Goal: Transaction & Acquisition: Purchase product/service

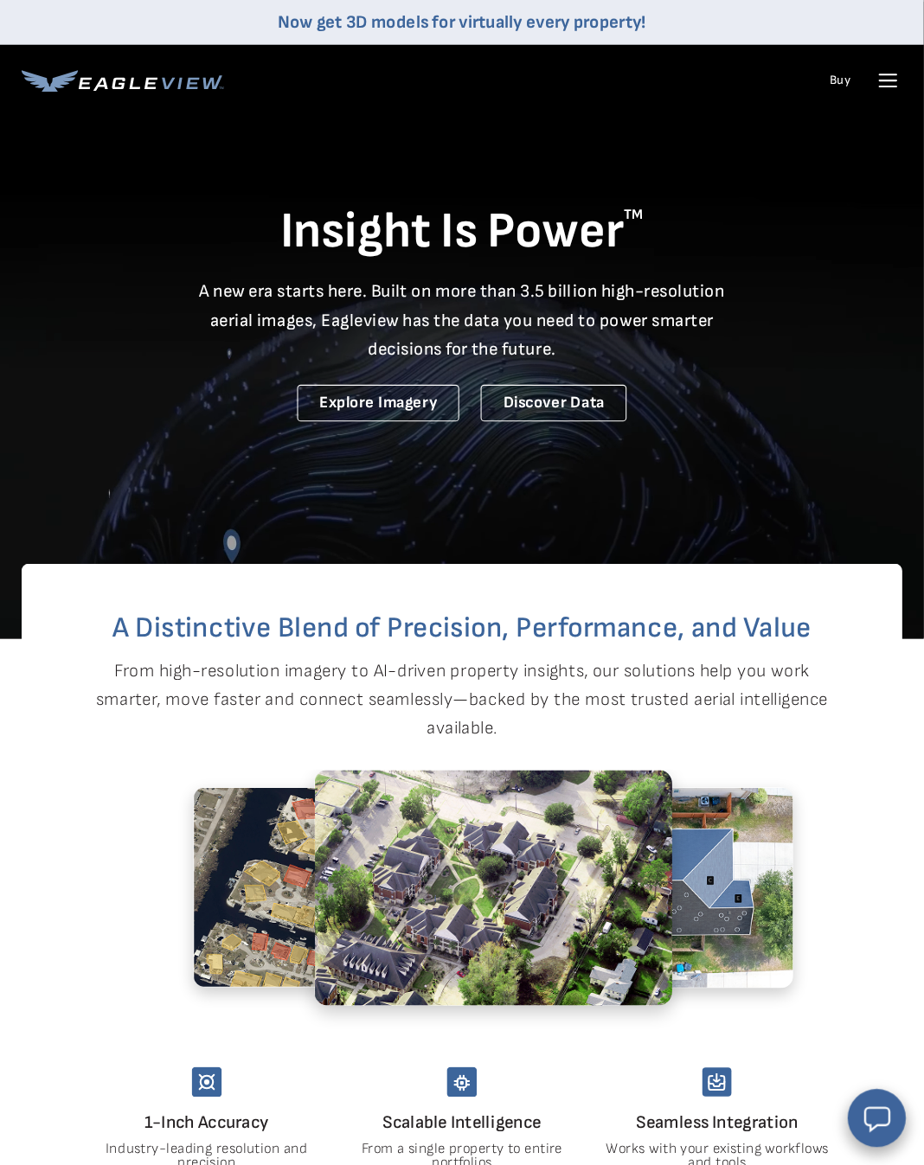
scroll to position [2, 0]
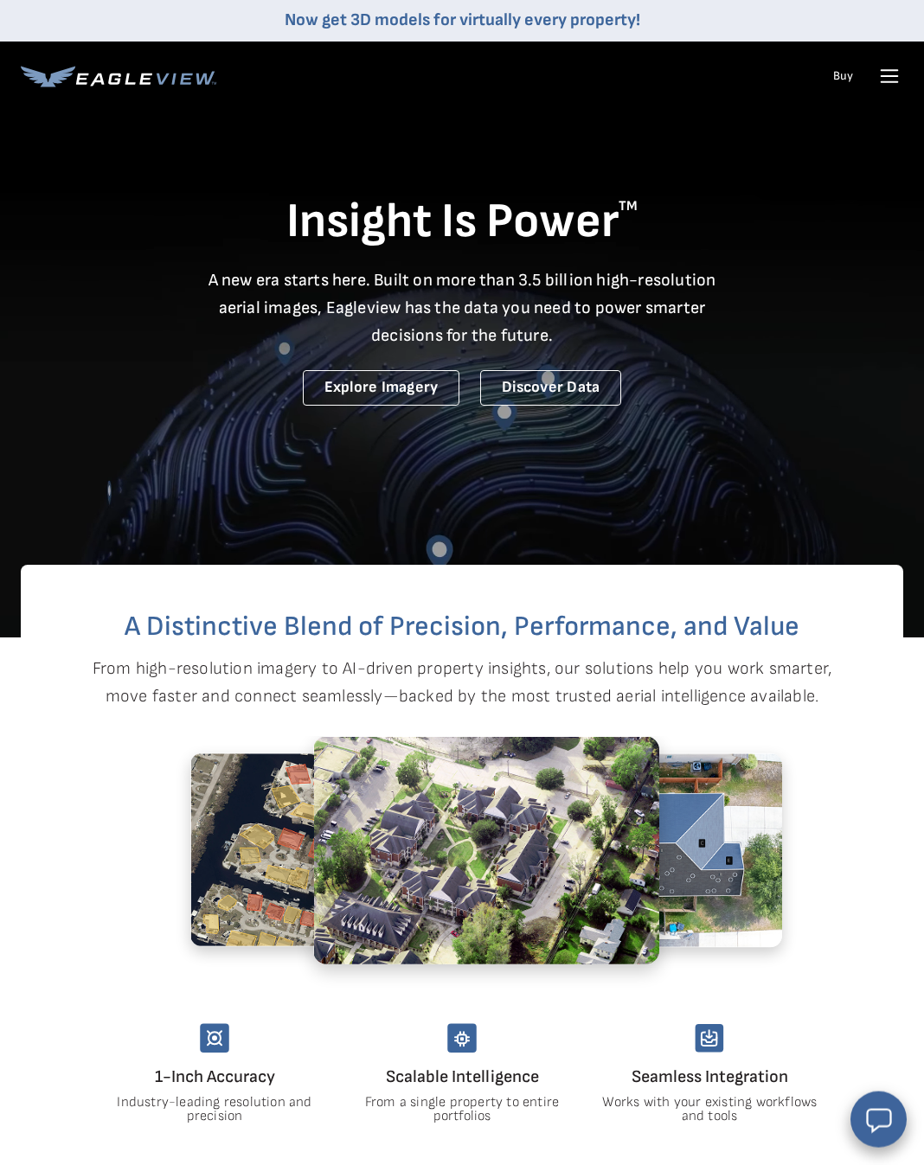
click at [892, 70] on icon at bounding box center [889, 70] width 16 height 0
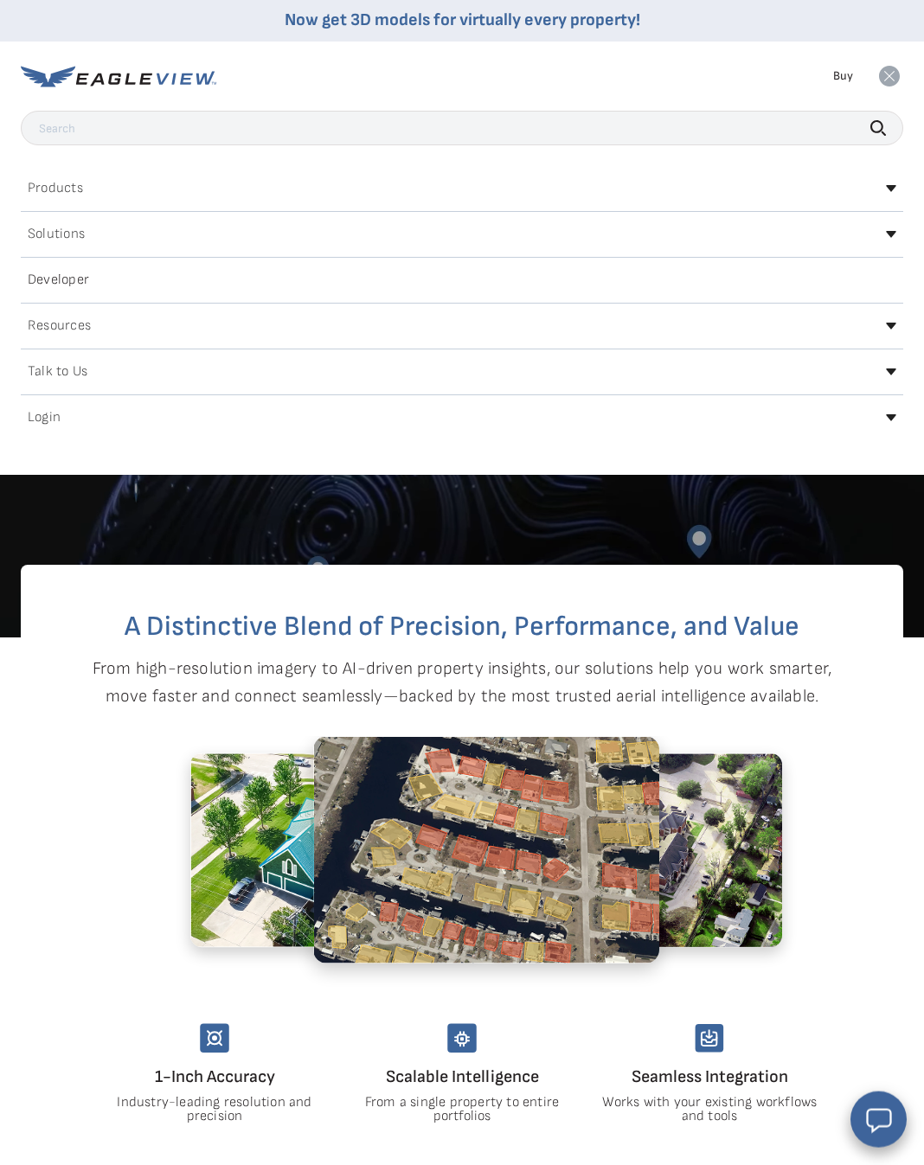
click at [384, 413] on div "Login" at bounding box center [462, 418] width 882 height 28
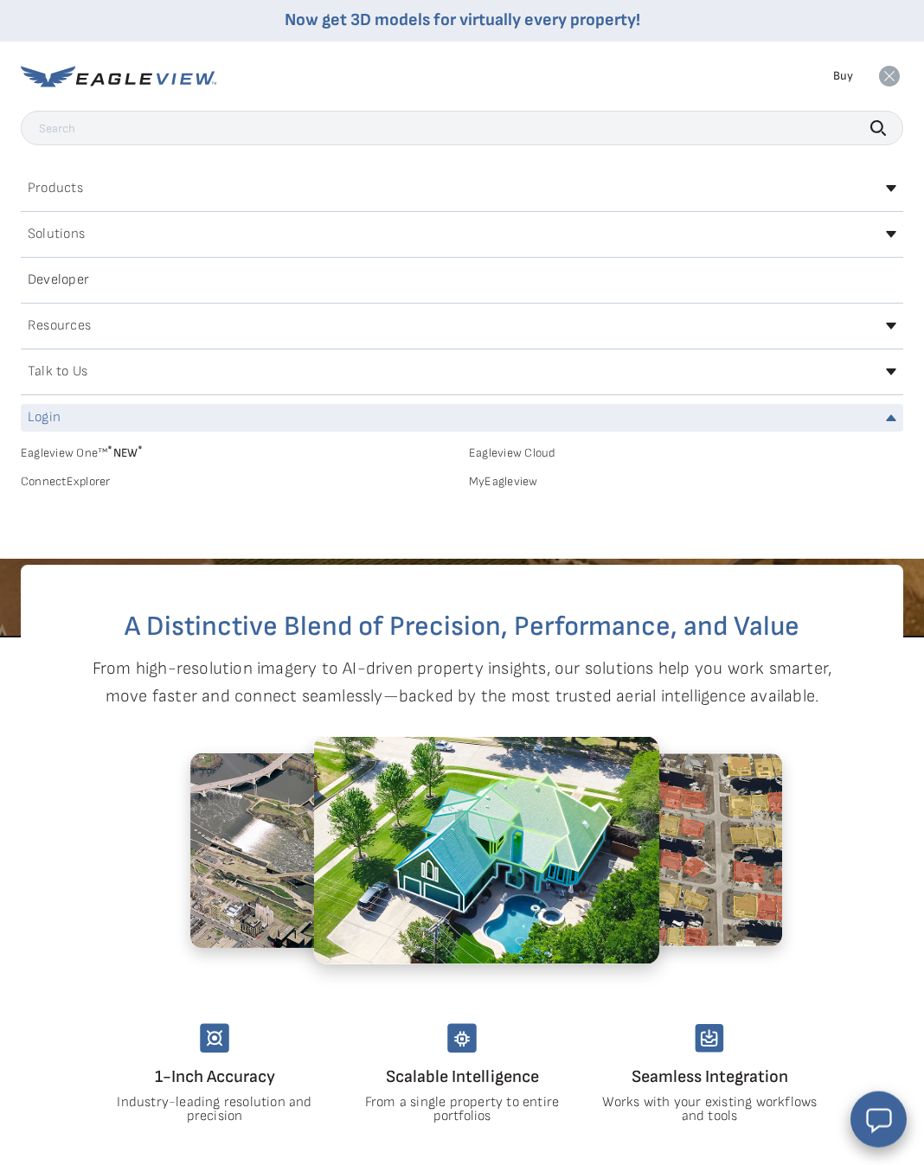
click at [508, 487] on link "MyEagleview" at bounding box center [686, 482] width 434 height 16
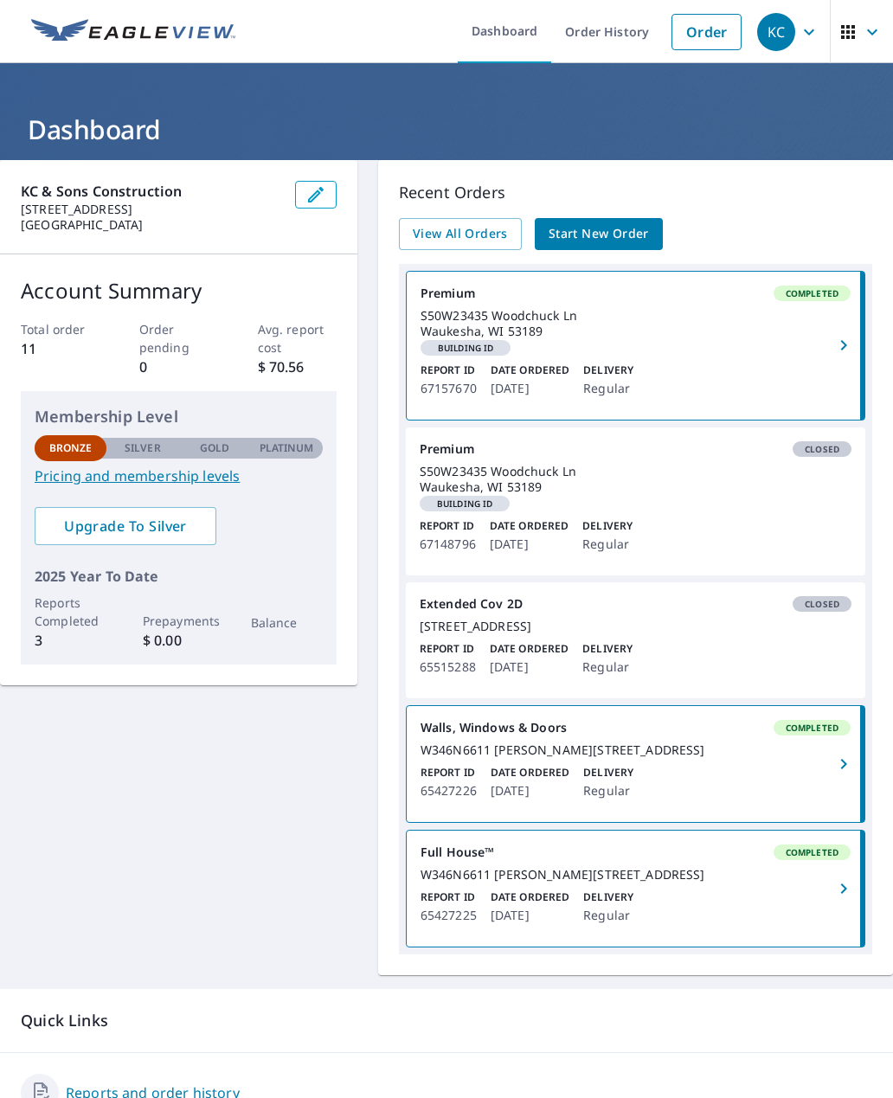
click at [629, 225] on span "Start New Order" at bounding box center [598, 234] width 100 height 22
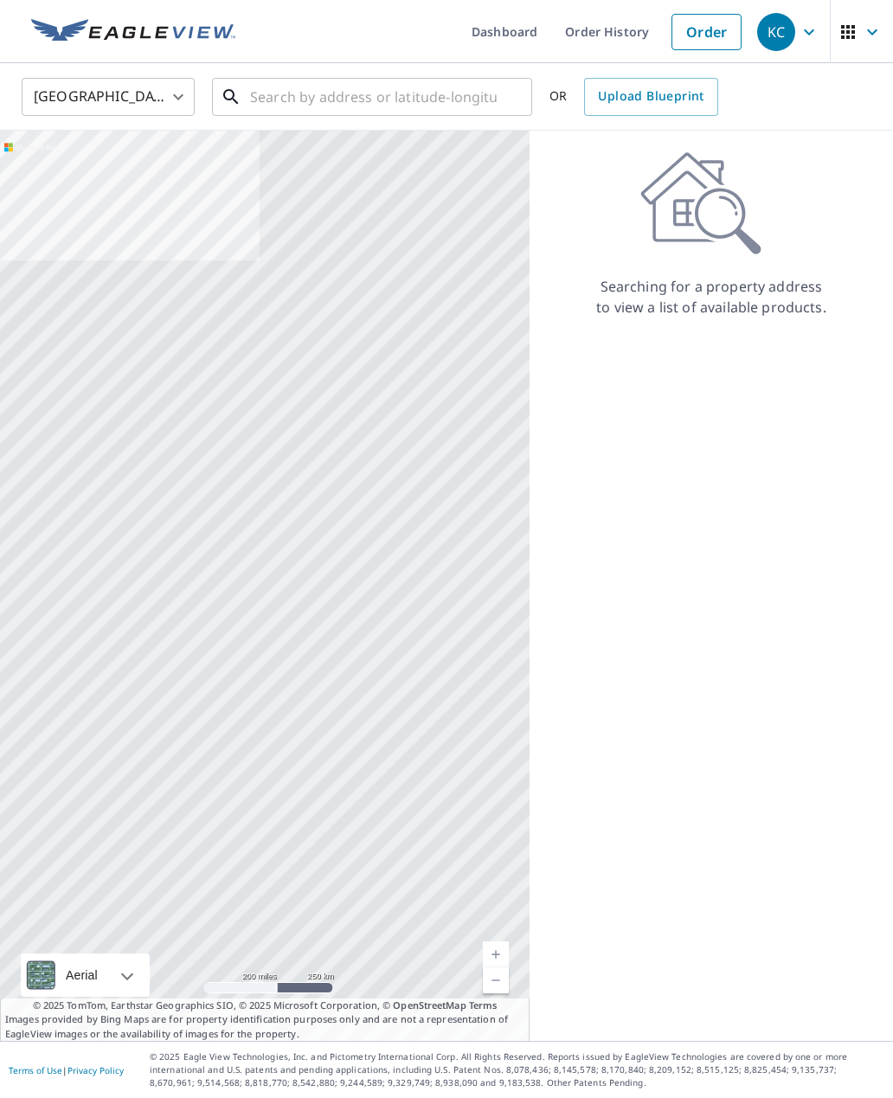
click at [287, 103] on input "text" at bounding box center [373, 97] width 247 height 48
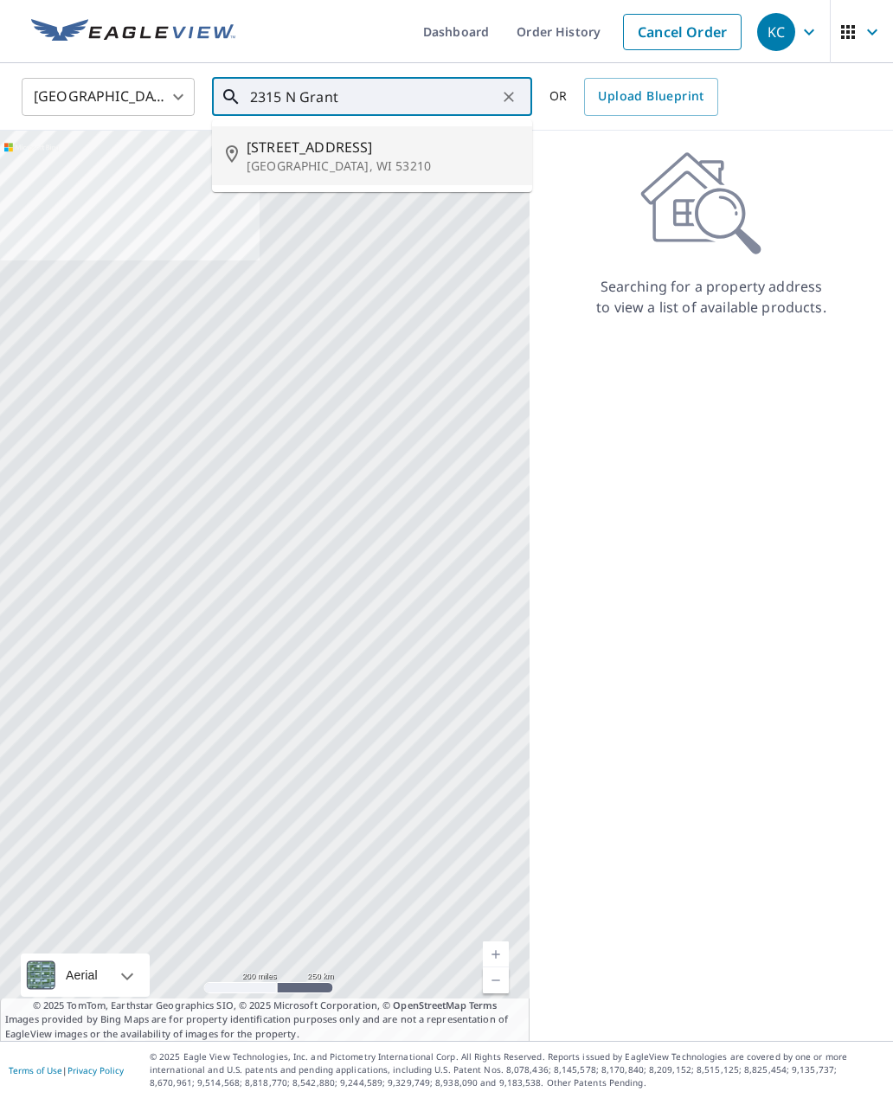
click at [314, 147] on span "[STREET_ADDRESS]" at bounding box center [383, 147] width 272 height 21
type input "[STREET_ADDRESS]"
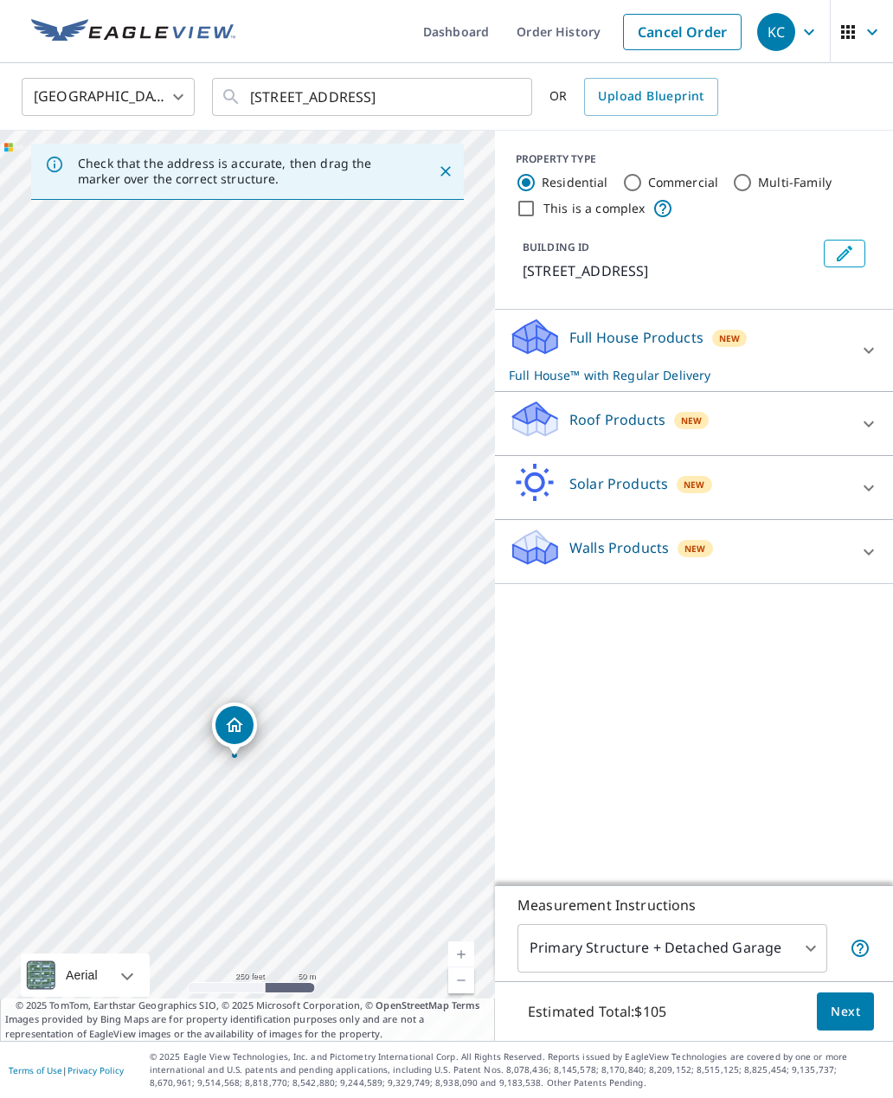
click at [867, 426] on icon at bounding box center [868, 423] width 21 height 21
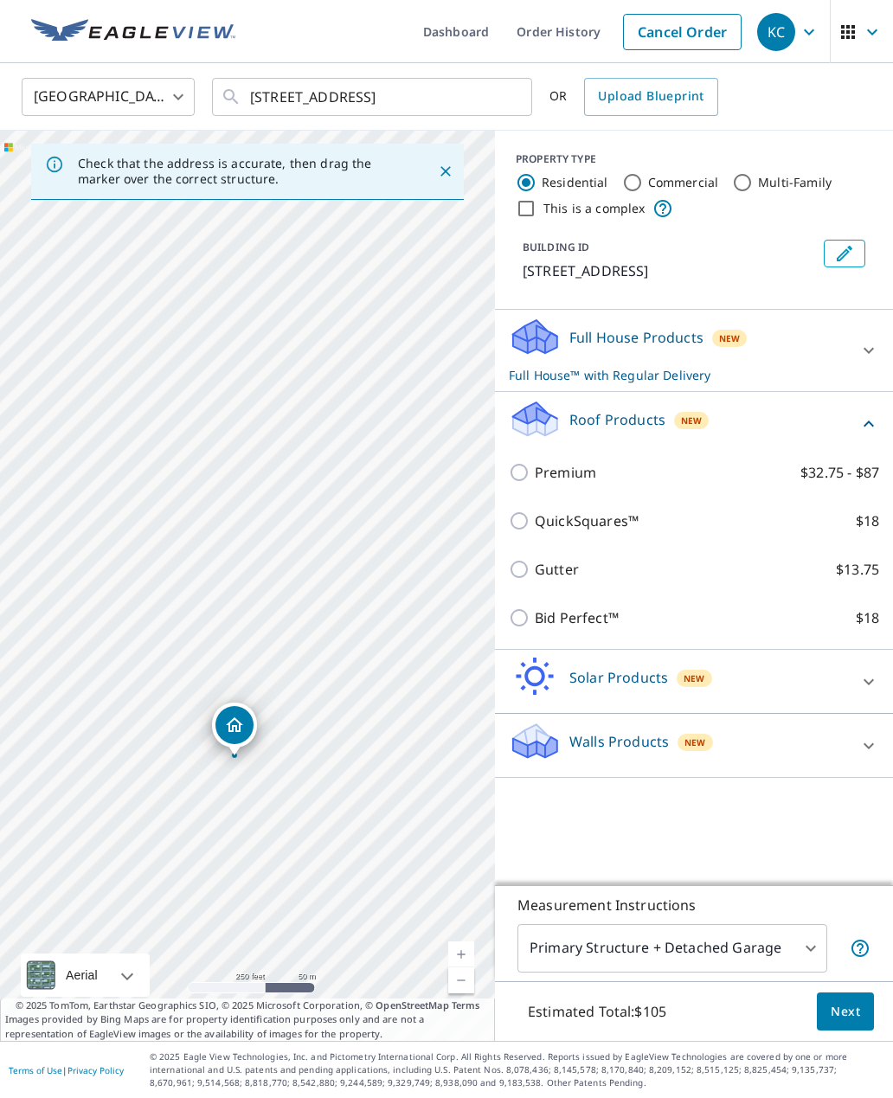
scroll to position [1, 0]
click at [525, 477] on input "Premium $32.75 - $87" at bounding box center [522, 472] width 26 height 21
checkbox input "true"
checkbox input "false"
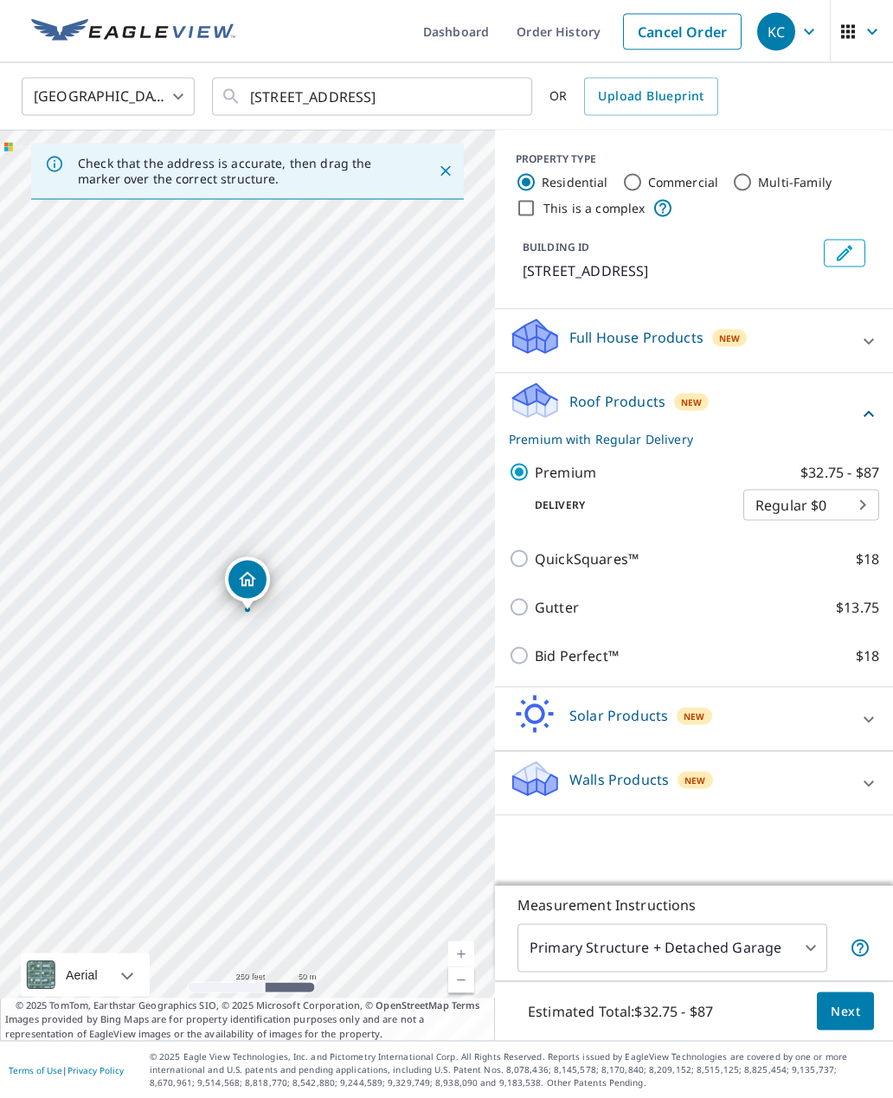
scroll to position [55, 0]
click at [829, 1008] on button "Next" at bounding box center [845, 1011] width 57 height 39
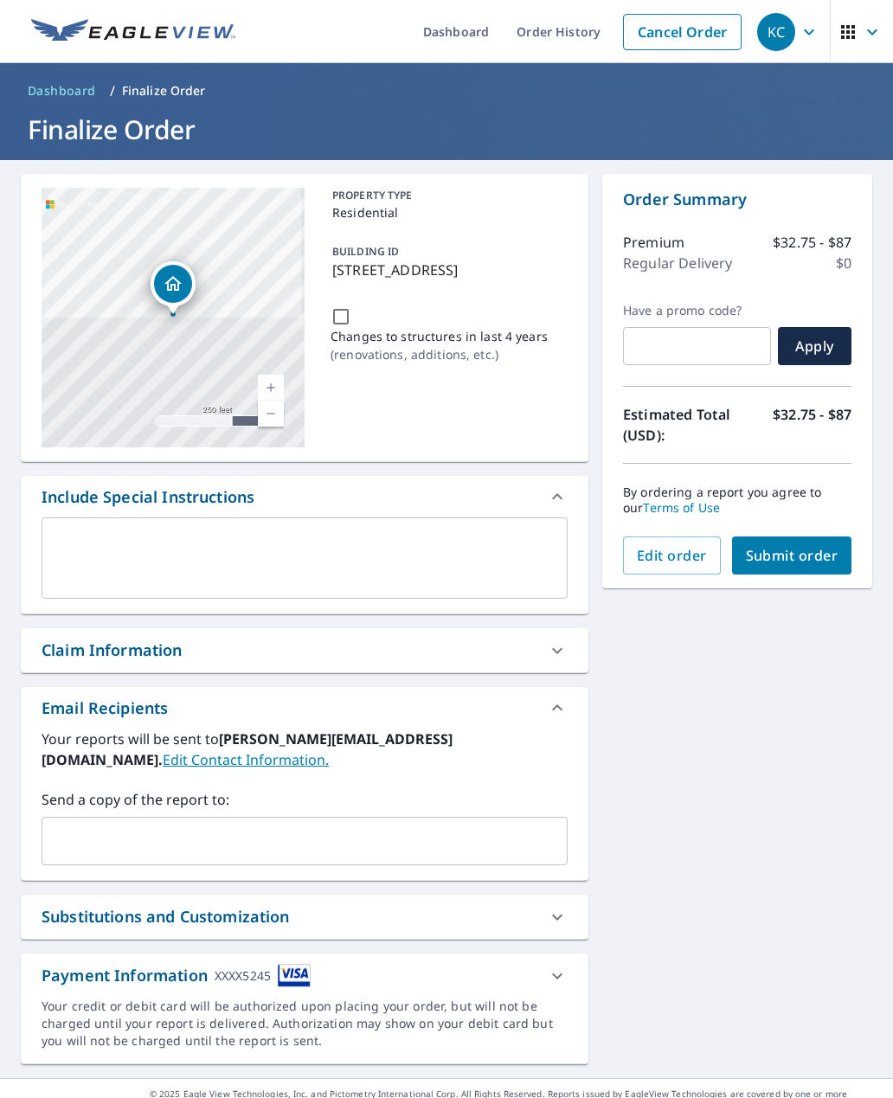
click at [813, 546] on span "Submit order" at bounding box center [792, 555] width 93 height 19
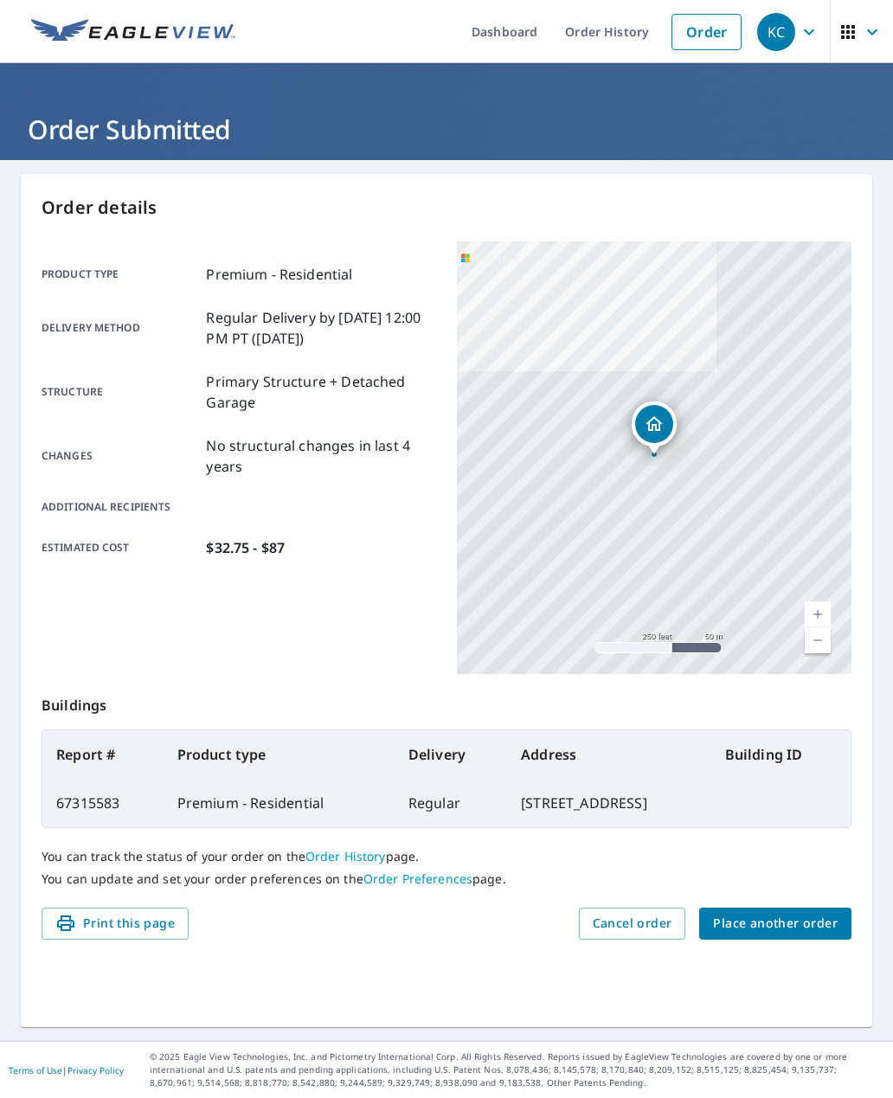
click at [808, 35] on icon "button" at bounding box center [808, 32] width 21 height 21
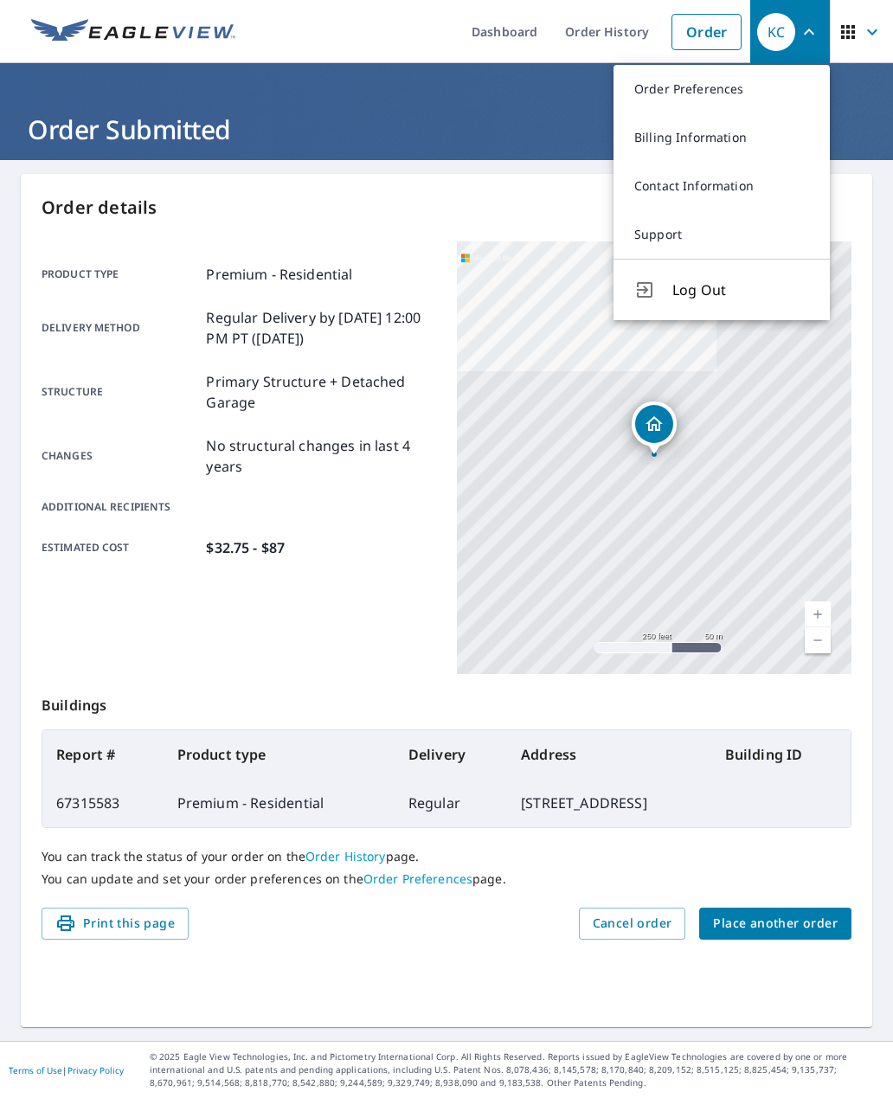
click at [738, 293] on span "Log Out" at bounding box center [740, 289] width 137 height 21
